Goal: Task Accomplishment & Management: Manage account settings

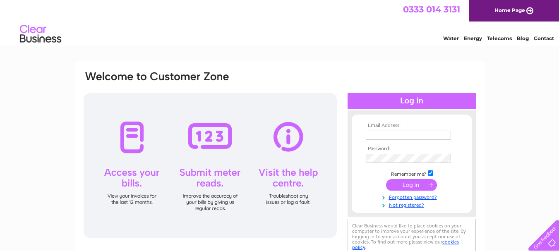
click at [402, 136] on input "text" at bounding box center [408, 135] width 85 height 9
type input "[EMAIL_ADDRESS][DOMAIN_NAME]"
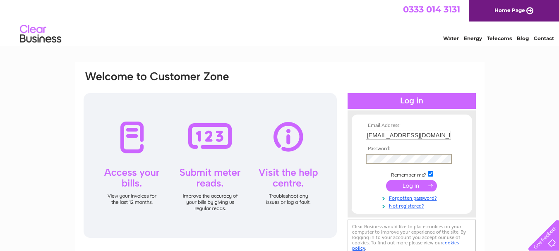
click at [402, 154] on td at bounding box center [412, 159] width 96 height 14
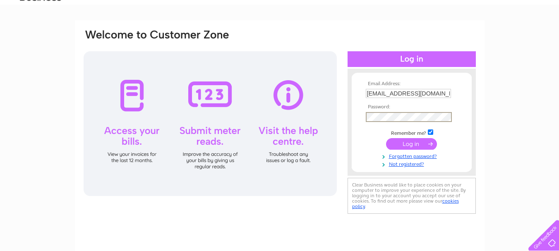
scroll to position [41, 0]
click at [412, 146] on input "submit" at bounding box center [411, 145] width 51 height 12
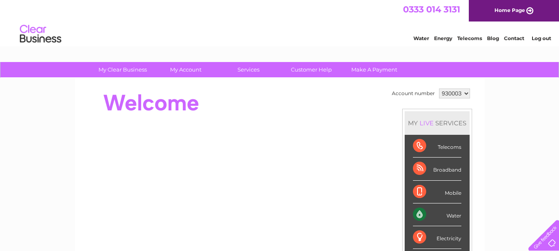
click at [544, 39] on link "Log out" at bounding box center [540, 38] width 19 height 6
